Goal: Transaction & Acquisition: Purchase product/service

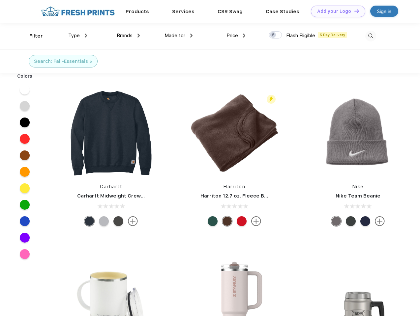
scroll to position [0, 0]
click at [335, 11] on link "Add your Logo Design Tool" at bounding box center [338, 12] width 54 height 12
click at [0, 0] on div "Design Tool" at bounding box center [0, 0] width 0 height 0
click at [353, 11] on link "Add your Logo Design Tool" at bounding box center [338, 12] width 54 height 12
click at [32, 36] on div "Filter" at bounding box center [36, 36] width 14 height 8
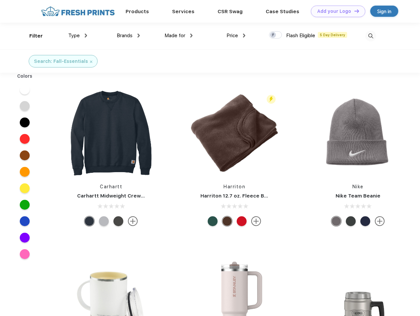
click at [78, 36] on span "Type" at bounding box center [74, 36] width 12 height 6
click at [128, 36] on span "Brands" at bounding box center [125, 36] width 16 height 6
click at [178, 36] on span "Made for" at bounding box center [174, 36] width 21 height 6
click at [236, 36] on span "Price" at bounding box center [232, 36] width 12 height 6
click at [275, 35] on div at bounding box center [275, 34] width 13 height 7
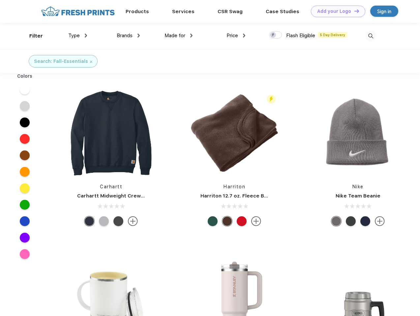
click at [273, 35] on input "checkbox" at bounding box center [271, 33] width 4 height 4
click at [370, 36] on img at bounding box center [370, 36] width 11 height 11
